Goal: Answer question/provide support

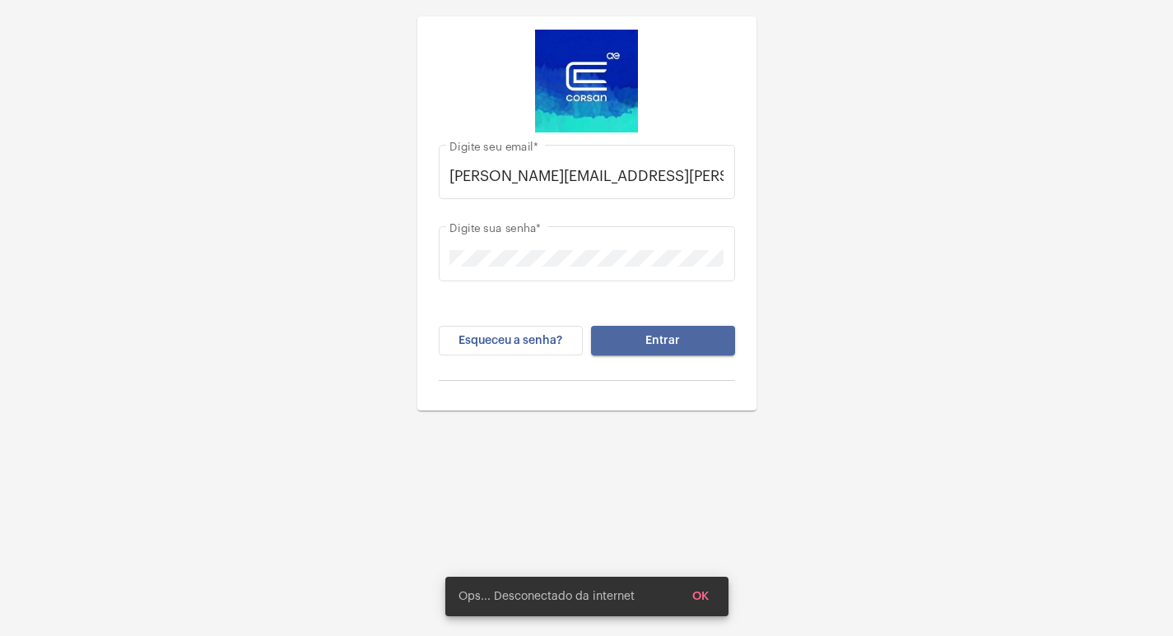
click at [673, 349] on button "Entrar" at bounding box center [663, 341] width 144 height 30
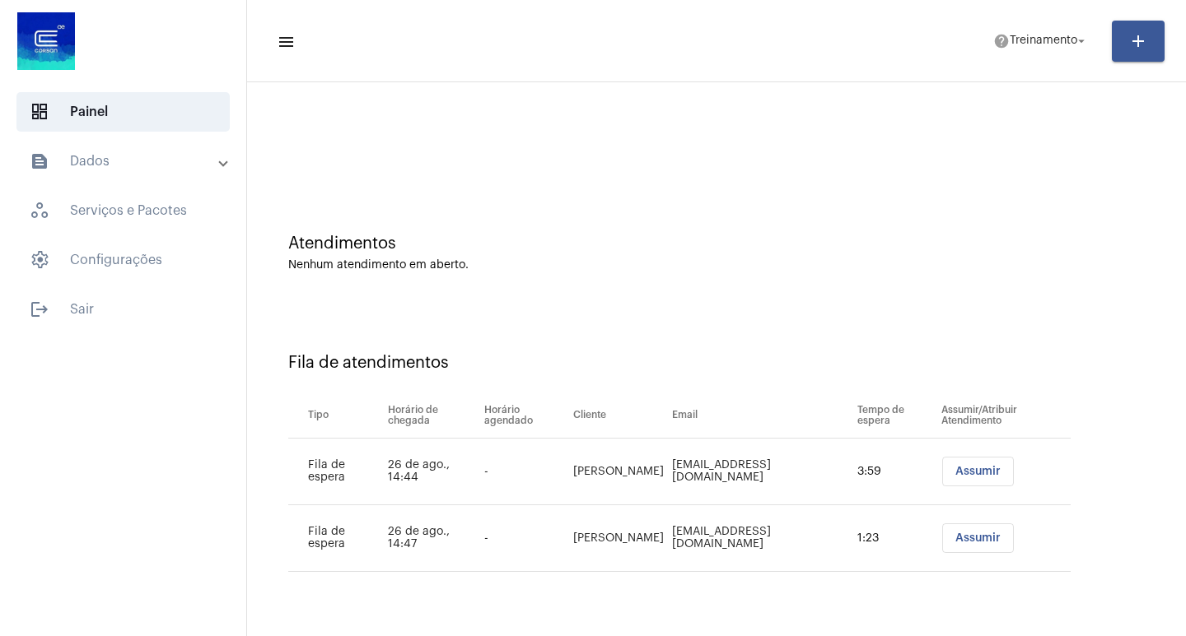
click at [955, 472] on span "Assumir" at bounding box center [977, 472] width 45 height 12
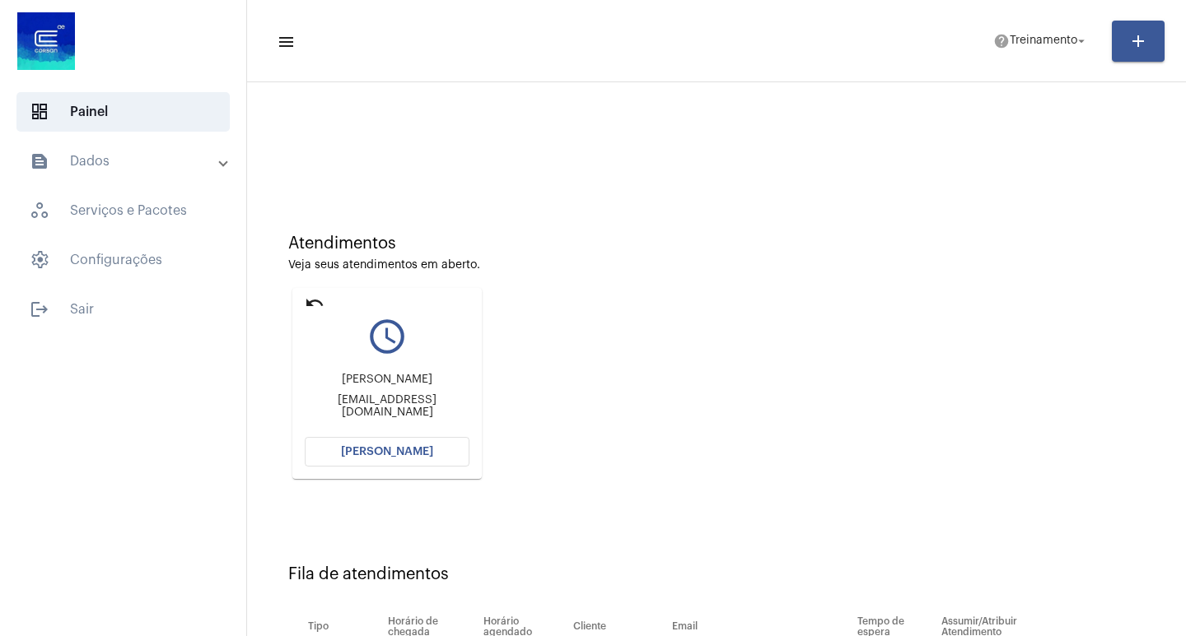
click at [428, 454] on span "[PERSON_NAME]" at bounding box center [387, 452] width 92 height 12
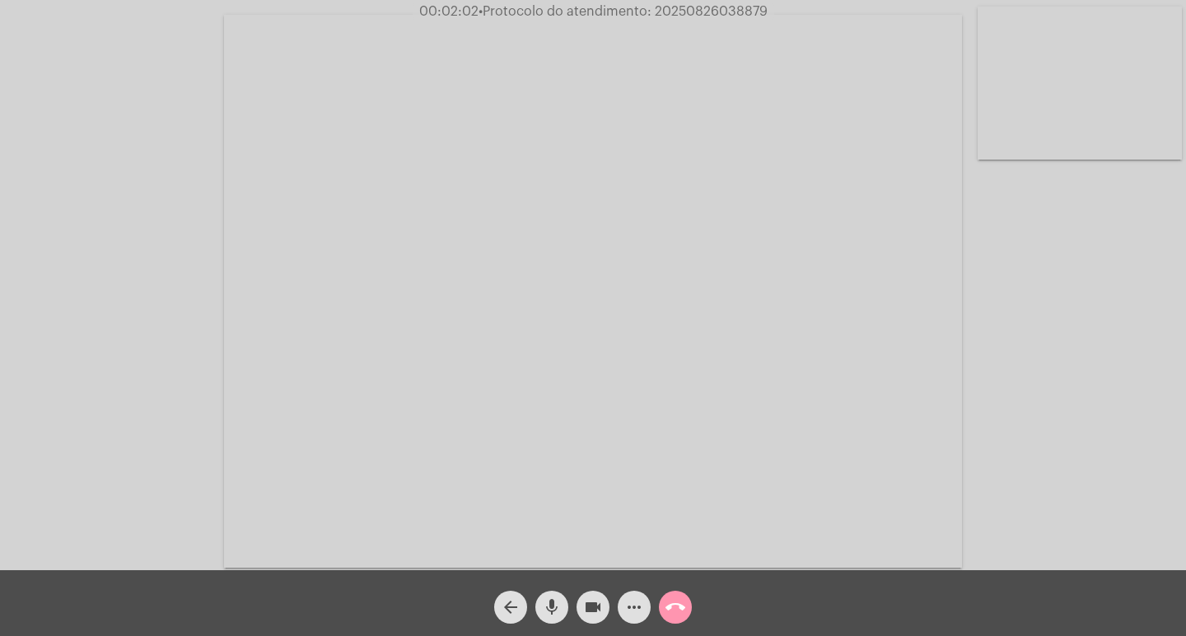
click at [639, 603] on mat-icon "more_horiz" at bounding box center [634, 608] width 20 height 20
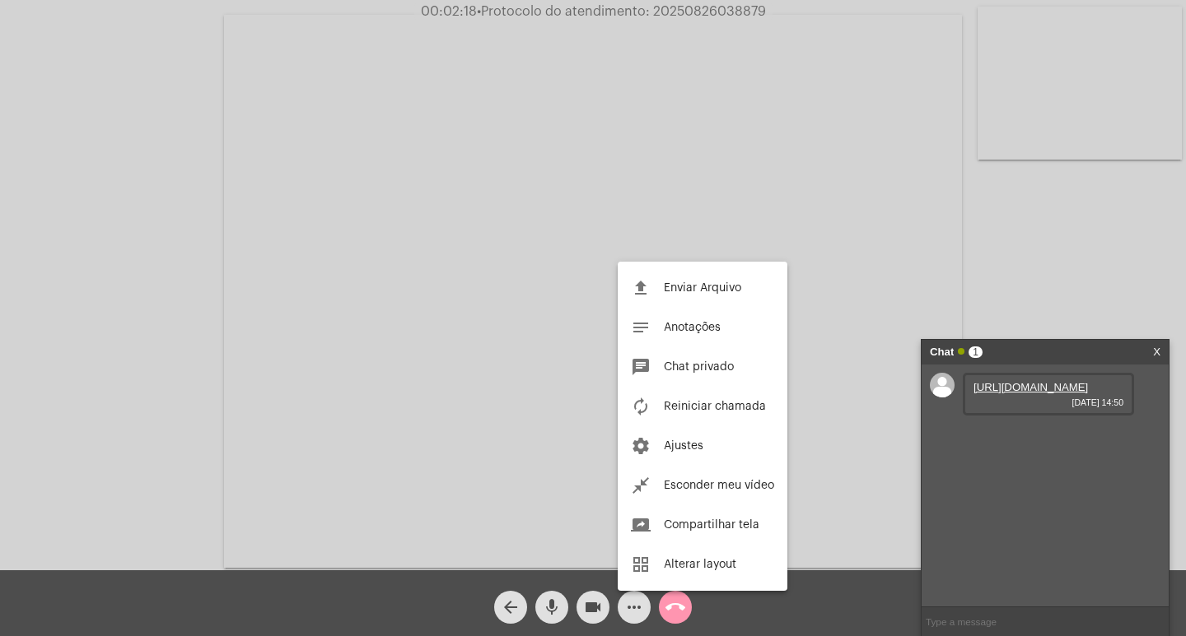
click at [827, 539] on div at bounding box center [593, 318] width 1186 height 636
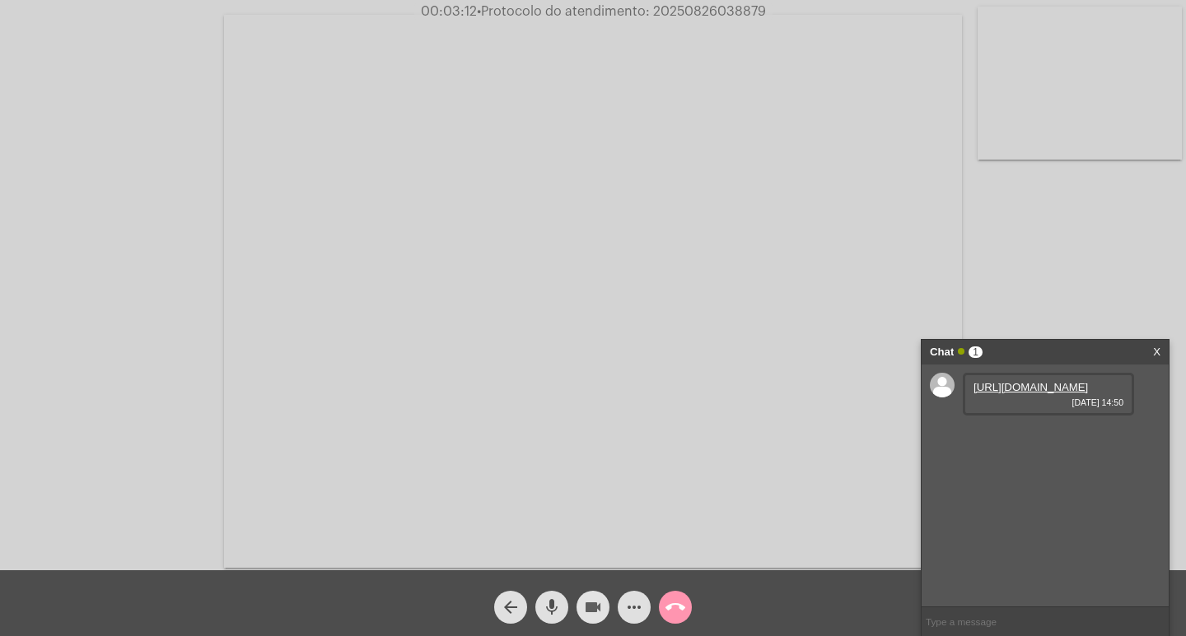
click at [592, 616] on mat-icon "videocam" at bounding box center [593, 608] width 20 height 20
drag, startPoint x: 568, startPoint y: 606, endPoint x: 559, endPoint y: 603, distance: 9.4
click at [565, 605] on div "mic" at bounding box center [551, 603] width 41 height 41
click at [559, 603] on mat-icon "mic_off" at bounding box center [552, 608] width 20 height 20
click at [559, 603] on mat-icon "mic" at bounding box center [552, 608] width 20 height 20
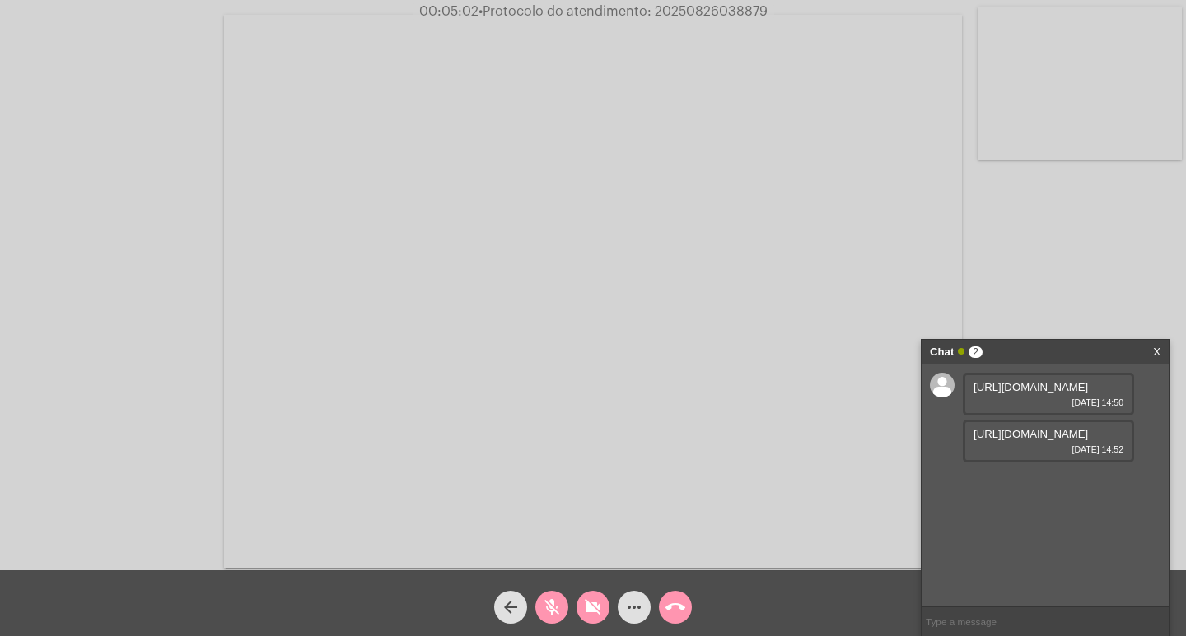
click at [1019, 394] on link "[URL][DOMAIN_NAME]" at bounding box center [1030, 387] width 114 height 12
click at [594, 603] on mat-icon "videocam_off" at bounding box center [593, 608] width 20 height 20
click at [557, 592] on span "mic_off" at bounding box center [552, 607] width 20 height 33
click at [559, 603] on mat-icon "mic" at bounding box center [552, 608] width 20 height 20
click at [592, 601] on mat-icon "videocam" at bounding box center [593, 608] width 20 height 20
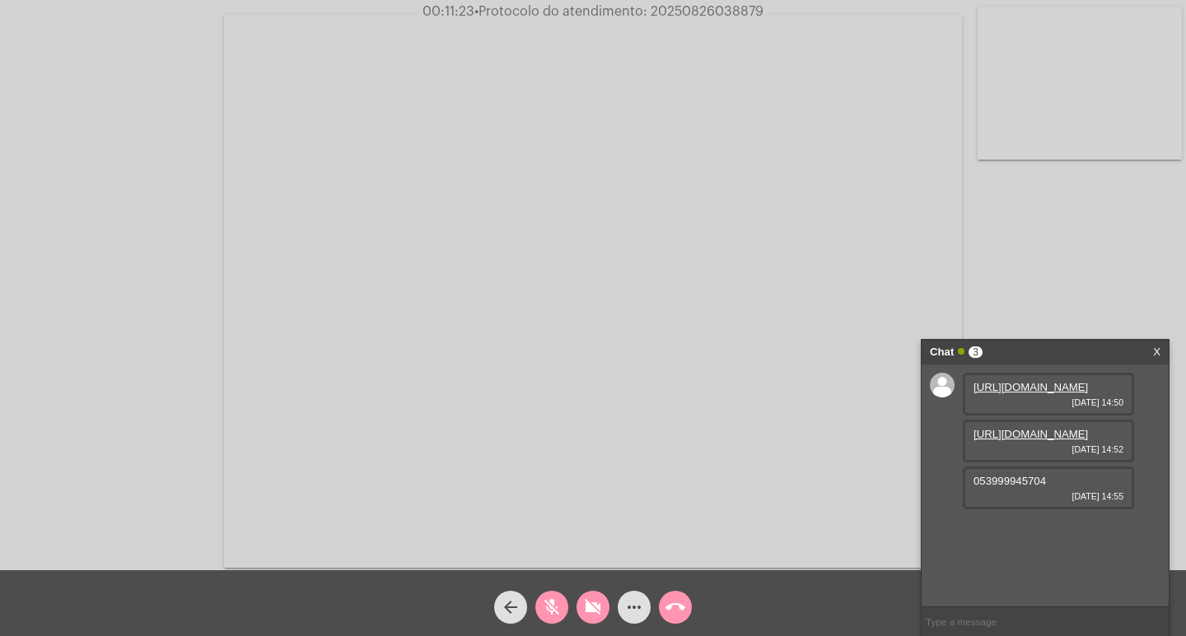
click at [587, 600] on mat-icon "videocam_off" at bounding box center [593, 608] width 20 height 20
click at [556, 594] on span "mic_off" at bounding box center [552, 607] width 20 height 33
click at [963, 622] on input "text" at bounding box center [1044, 622] width 247 height 29
paste input "2 [PERSON_NAME] e 9 Horas até o vencimento!"
type input "2 [PERSON_NAME] e 9 Horas até o vencimento!"
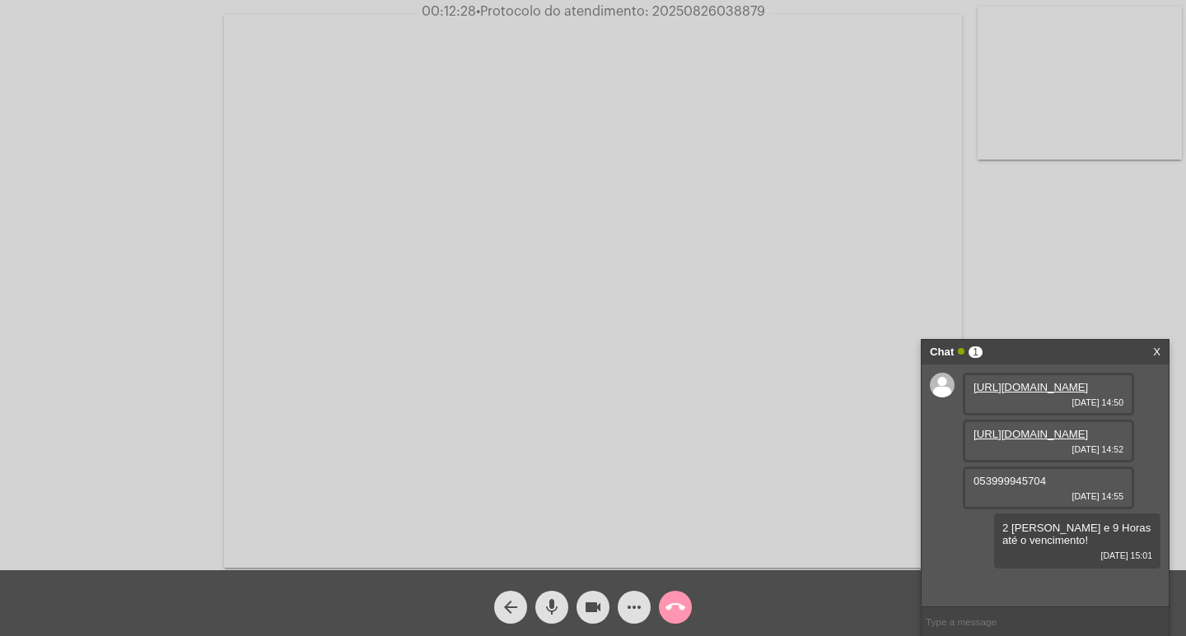
scroll to position [36, 0]
click at [661, 13] on span "• Protocolo do atendimento: 20250826038879" at bounding box center [620, 11] width 289 height 13
copy span "20250826038879"
click at [771, 147] on video at bounding box center [593, 291] width 738 height 553
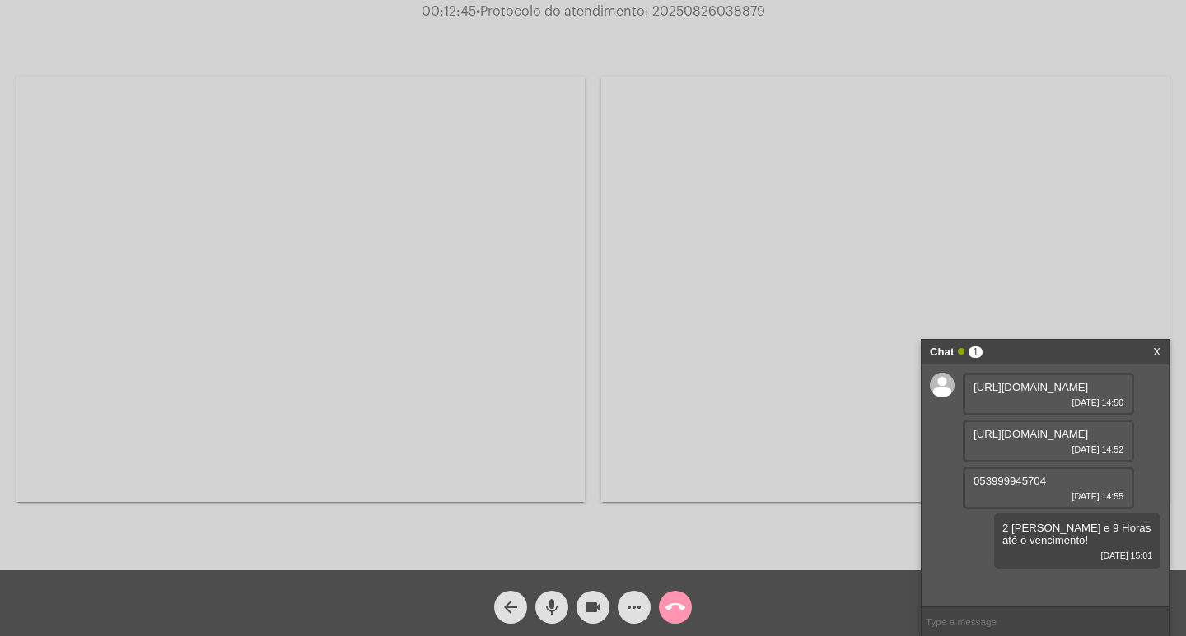
click at [436, 309] on video at bounding box center [300, 290] width 568 height 426
click at [681, 614] on mat-icon "call_end" at bounding box center [675, 608] width 20 height 20
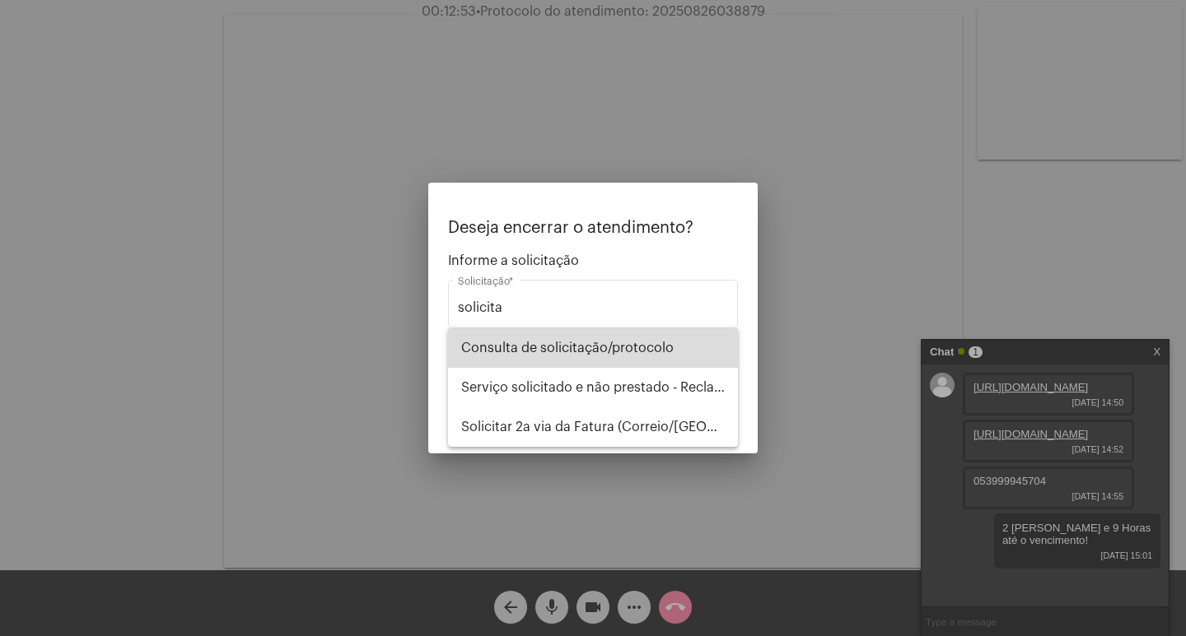
click at [596, 352] on span "Consulta de solicitação/protocolo" at bounding box center [592, 349] width 263 height 40
type input "Consulta de solicitação/protocolo"
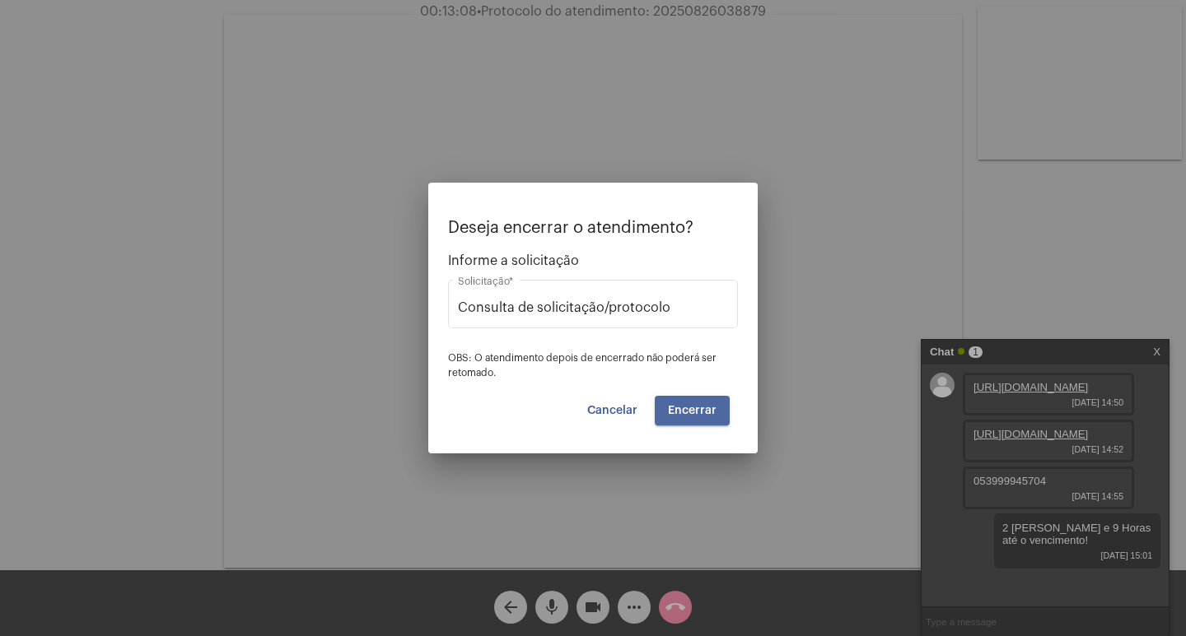
click at [692, 412] on span "Encerrar" at bounding box center [692, 411] width 49 height 12
